Goal: Information Seeking & Learning: Learn about a topic

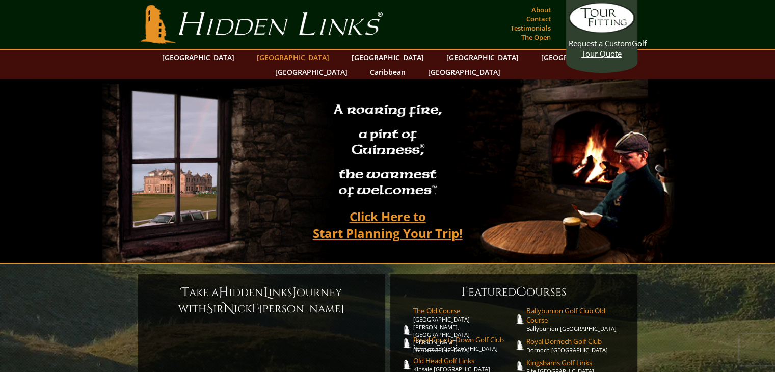
click at [279, 58] on link "[GEOGRAPHIC_DATA]" at bounding box center [293, 57] width 82 height 15
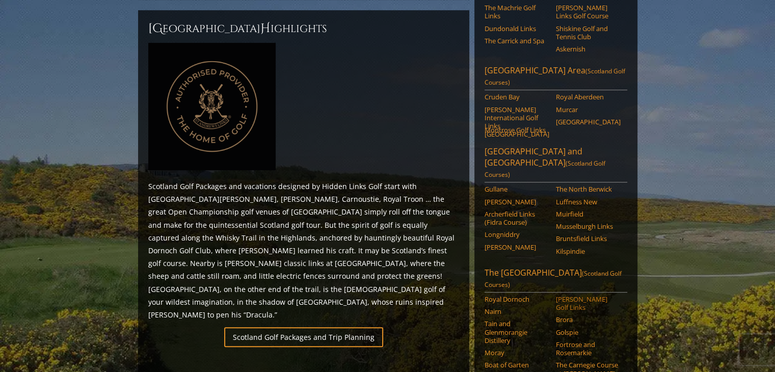
scroll to position [458, 0]
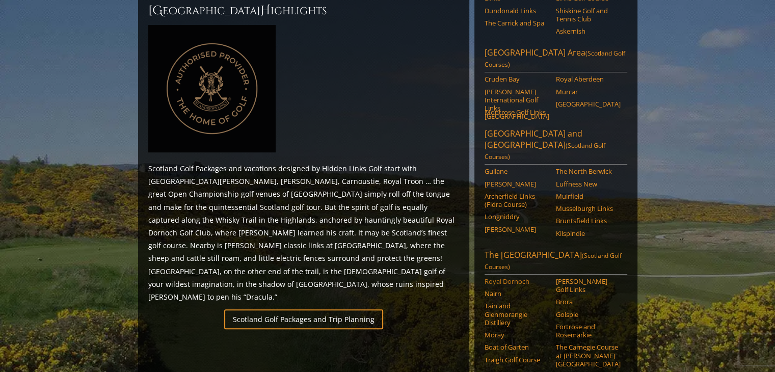
click at [514, 277] on link "Royal Dornoch" at bounding box center [516, 281] width 65 height 8
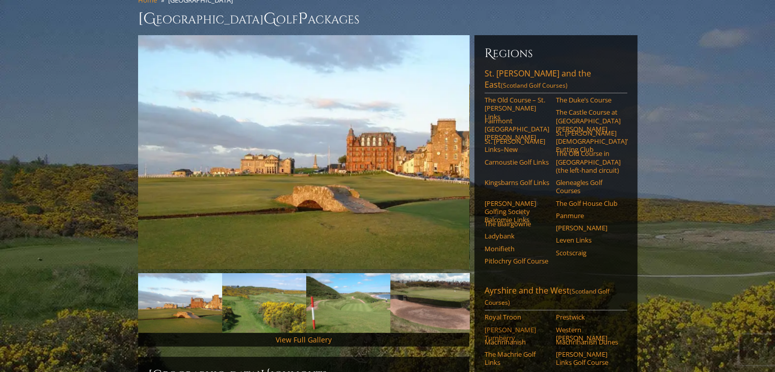
scroll to position [51, 0]
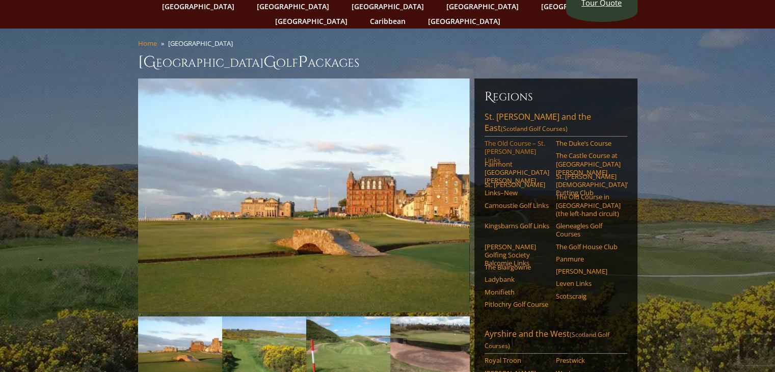
click at [505, 139] on link "The Old Course – St. [PERSON_NAME] Links" at bounding box center [516, 151] width 65 height 25
